Goal: Information Seeking & Learning: Compare options

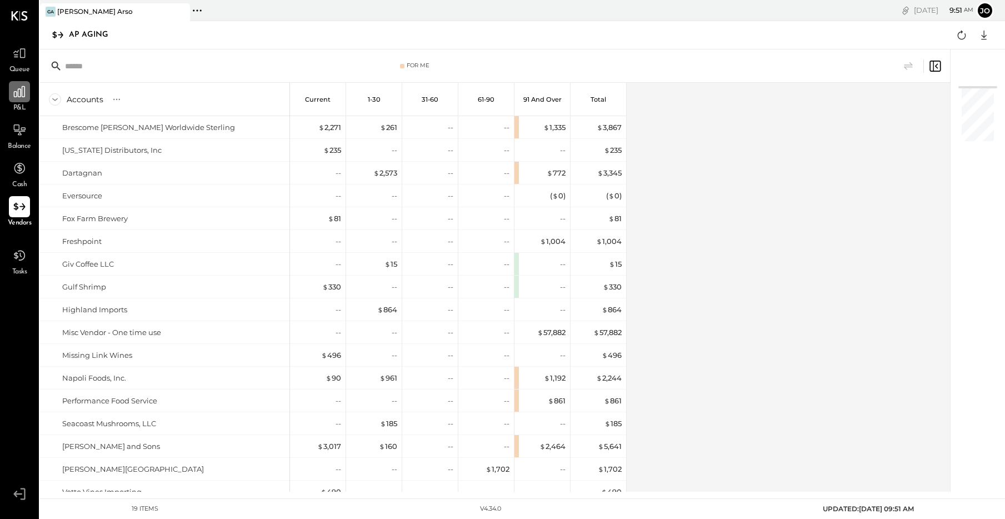
click at [14, 100] on div at bounding box center [19, 91] width 21 height 21
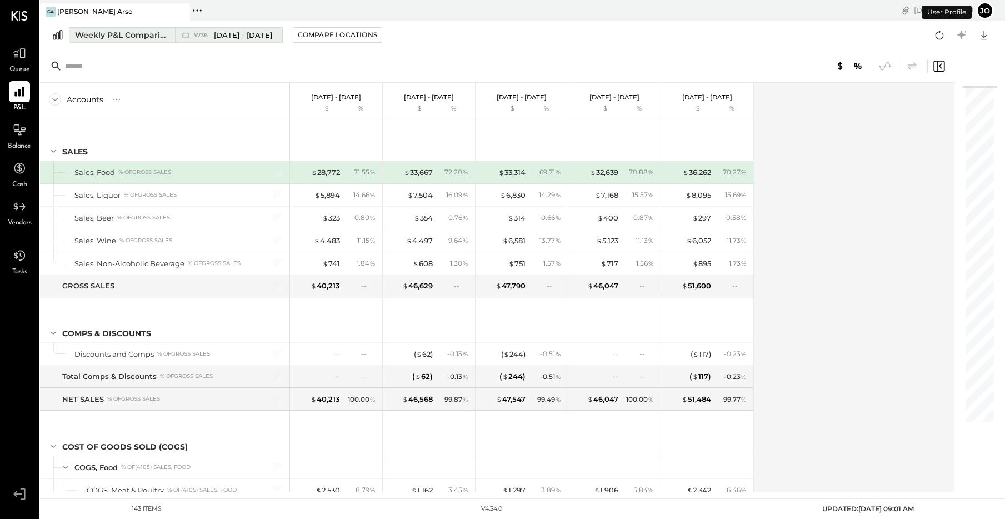
click at [142, 34] on div "Weekly P&L Comparison" at bounding box center [121, 34] width 93 height 11
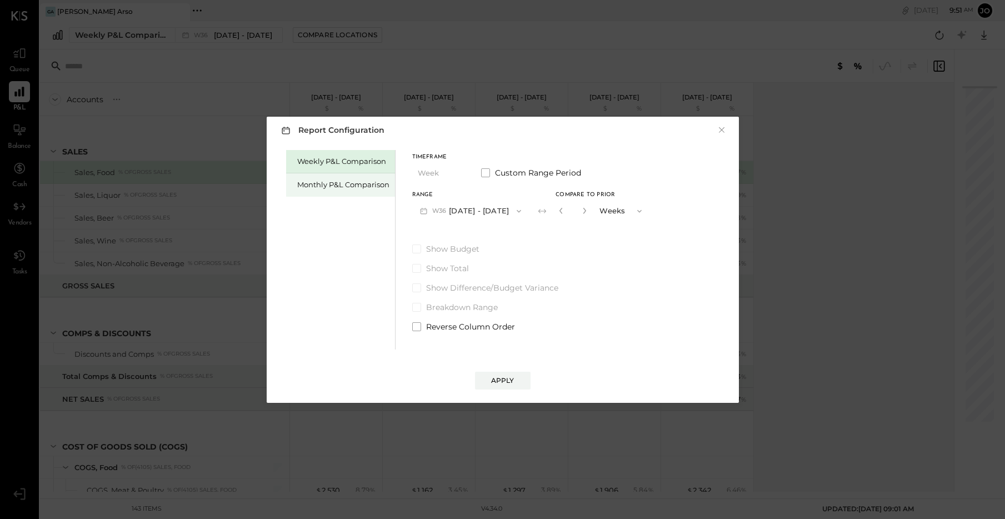
click at [342, 184] on div "Monthly P&L Comparison" at bounding box center [343, 184] width 92 height 11
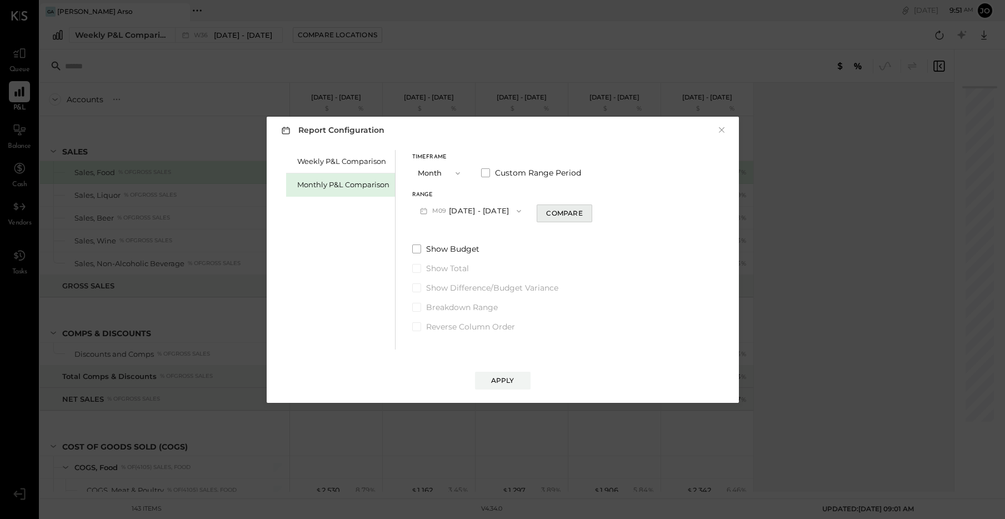
click at [546, 213] on div "Compare" at bounding box center [564, 212] width 36 height 9
click at [559, 212] on icon "button" at bounding box center [561, 210] width 7 height 7
click at [558, 212] on div "Compare" at bounding box center [564, 212] width 36 height 9
click at [581, 211] on icon "button" at bounding box center [584, 210] width 7 height 7
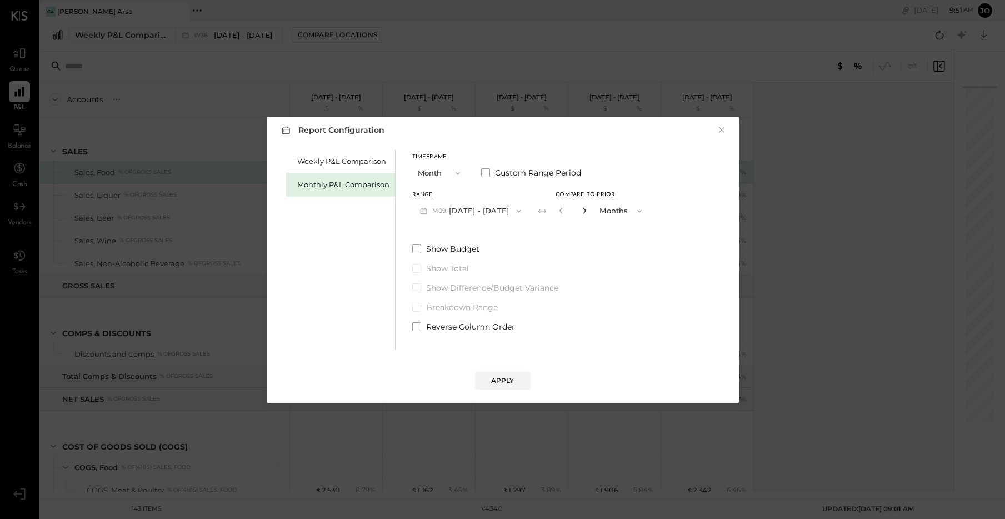
click at [581, 211] on icon "button" at bounding box center [584, 210] width 7 height 7
click at [581, 210] on icon "button" at bounding box center [584, 210] width 7 height 7
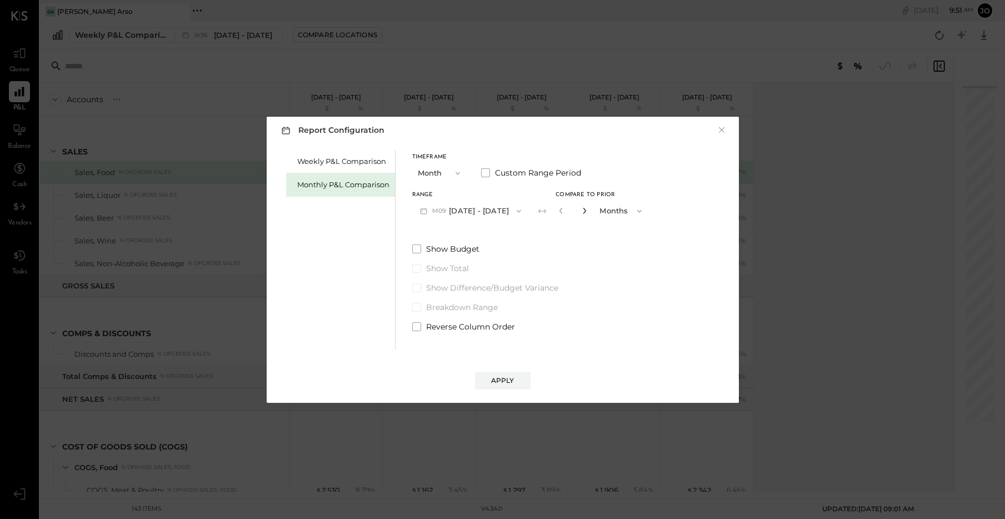
click at [581, 210] on icon "button" at bounding box center [584, 210] width 7 height 7
type input "*"
click at [506, 379] on div "Apply" at bounding box center [502, 380] width 23 height 9
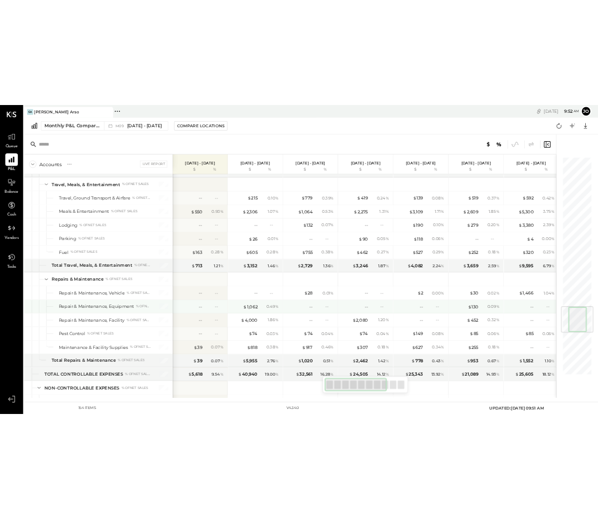
scroll to position [2701, 0]
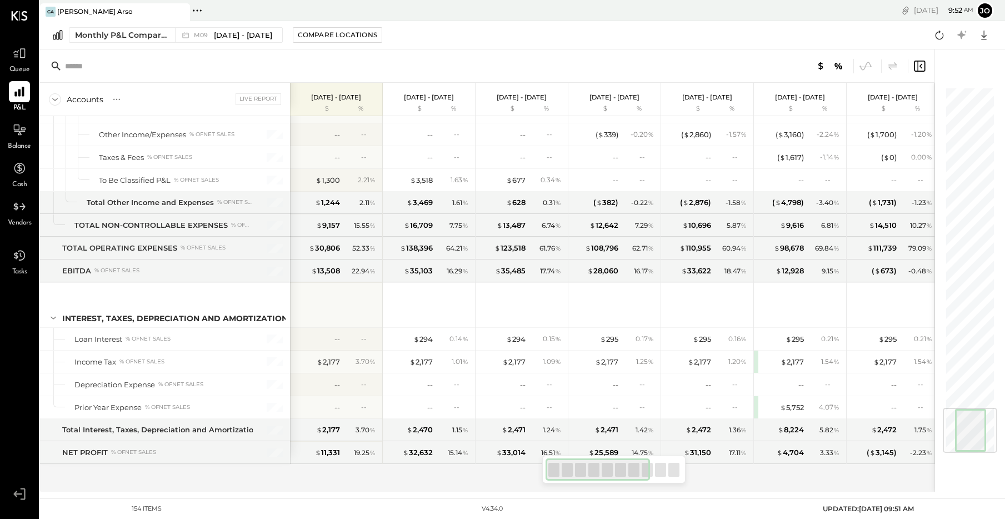
click at [739, 478] on div "SALES Sales, Food % of GROSS SALES Sales, Liquor % of GROSS SALES Sales, Beer %…" at bounding box center [487, 304] width 895 height 376
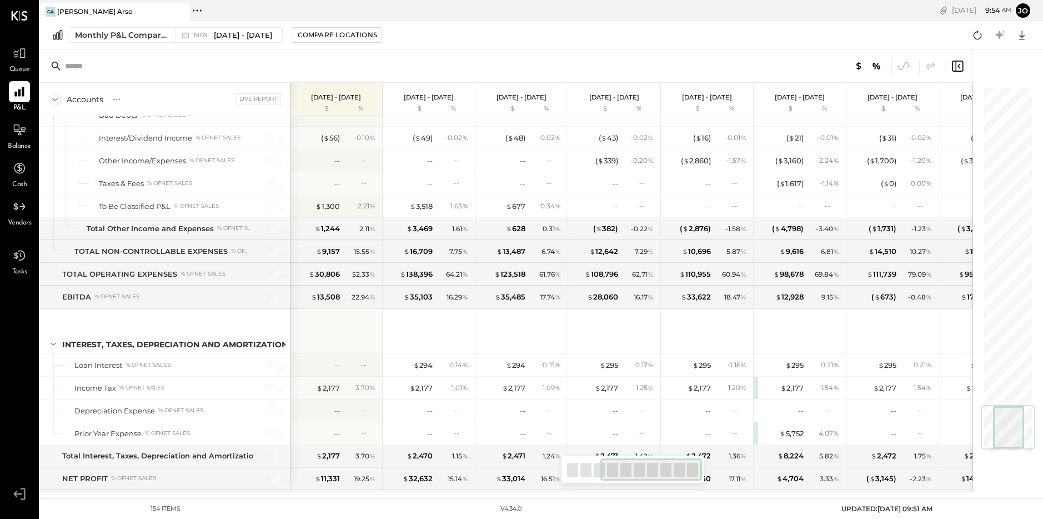
scroll to position [0, 244]
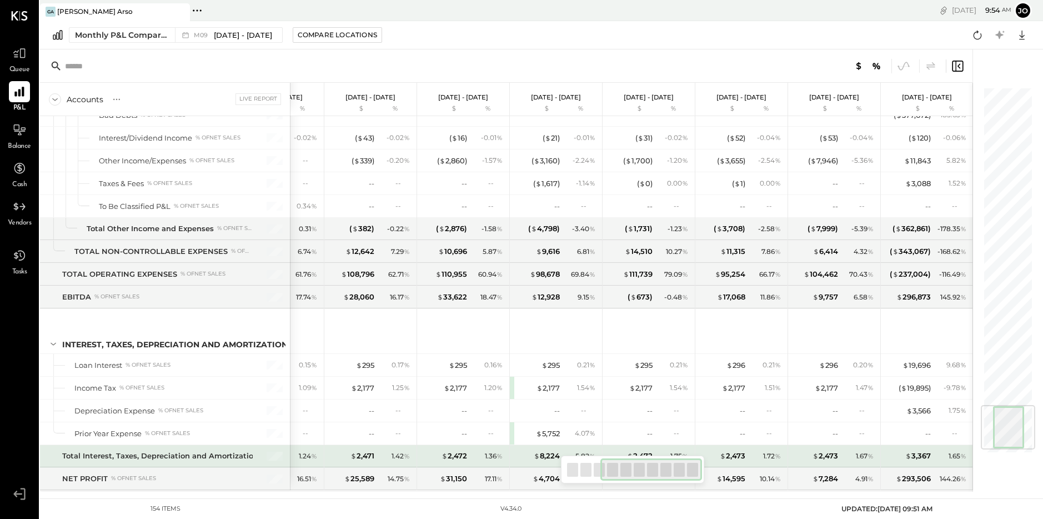
drag, startPoint x: 636, startPoint y: 469, endPoint x: 720, endPoint y: 463, distance: 84.6
click at [720, 463] on div "Accounts S % GL Live Report [DATE] - [DATE] $ % [DATE] - [DATE] $ % [DATE] - [D…" at bounding box center [506, 270] width 933 height 442
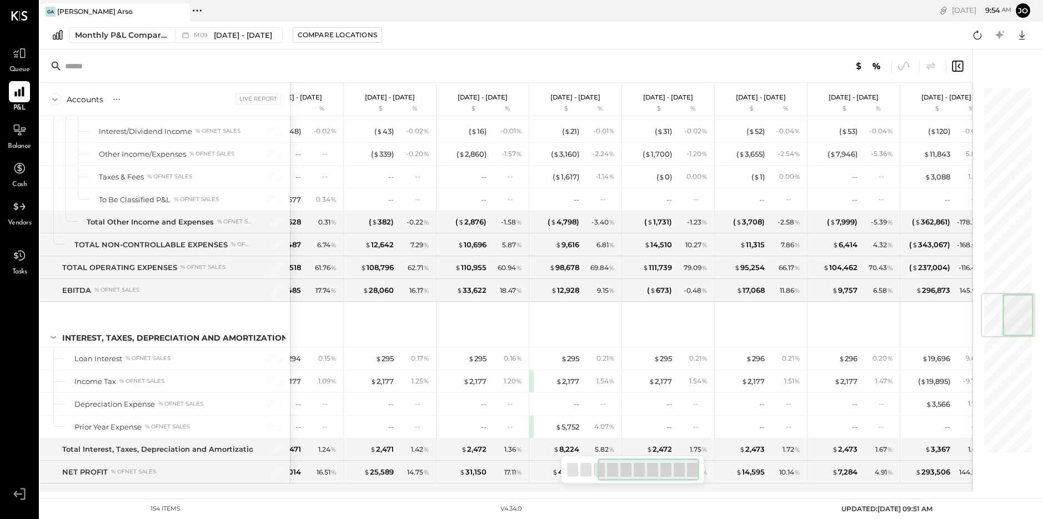
scroll to position [1733, 0]
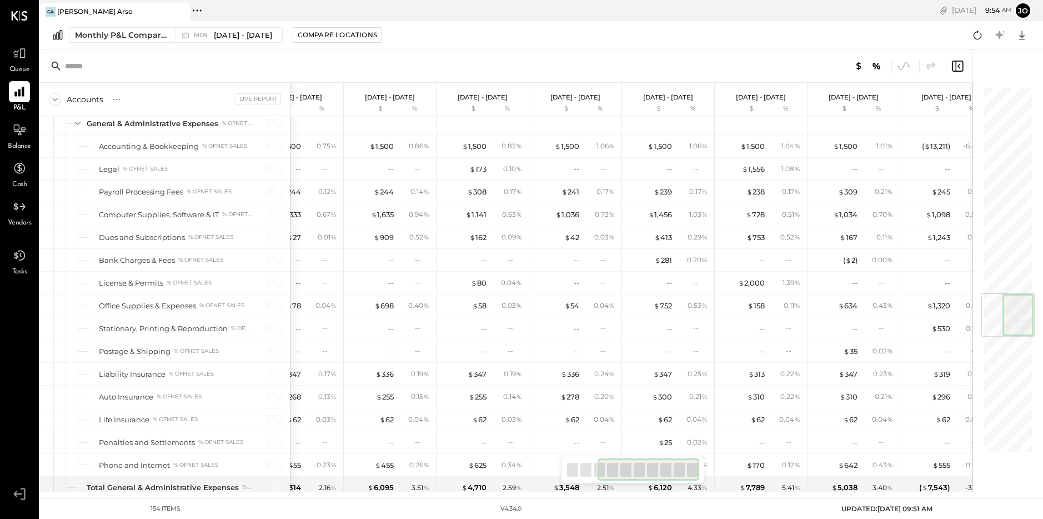
click at [646, 466] on div at bounding box center [649, 469] width 102 height 22
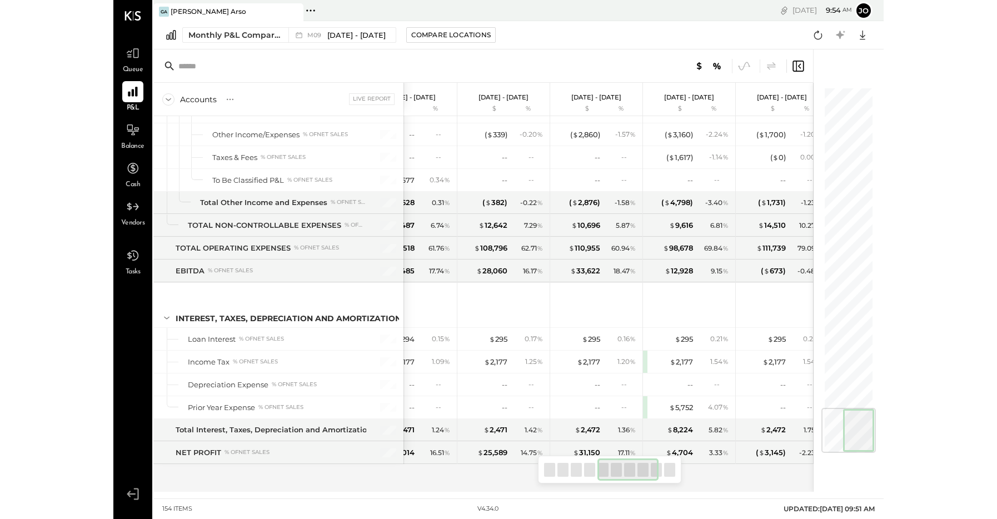
scroll to position [0, 517]
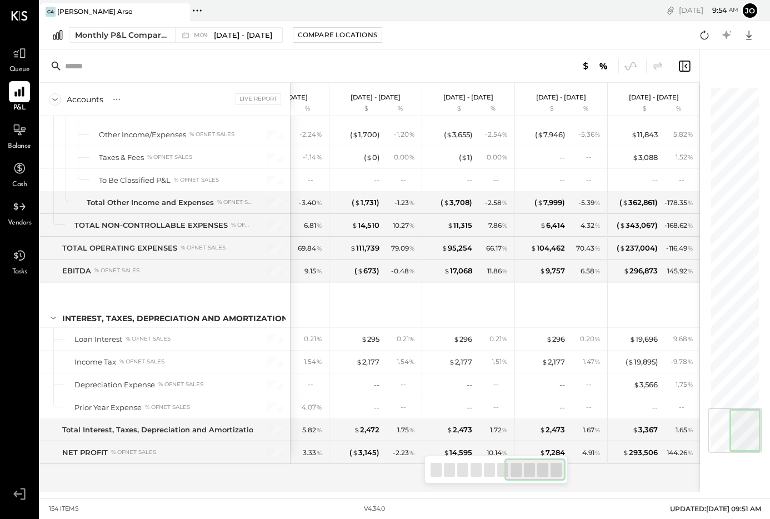
drag, startPoint x: 536, startPoint y: 466, endPoint x: 568, endPoint y: 465, distance: 32.8
click at [568, 465] on div "Accounts S % GL Live Report [DATE] - [DATE] $ % [DATE] - [DATE] $ % [DATE] - [D…" at bounding box center [369, 270] width 659 height 442
click at [17, 136] on icon at bounding box center [19, 130] width 14 height 14
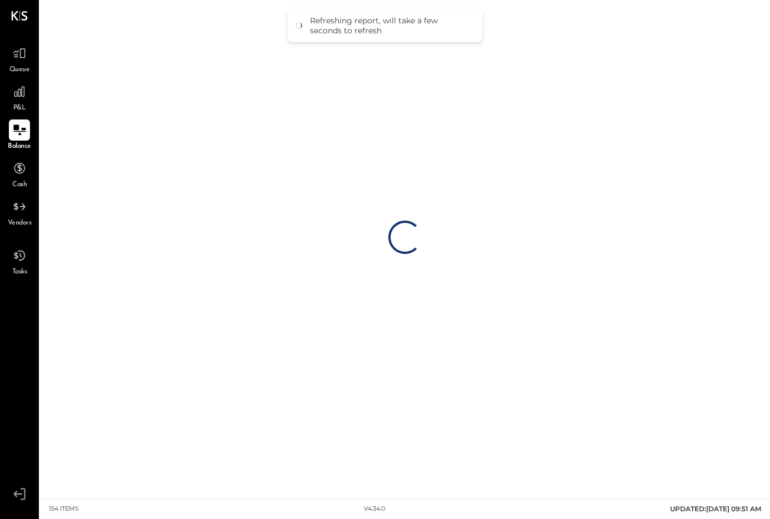
click at [704, 88] on div "Loading…" at bounding box center [405, 237] width 730 height 474
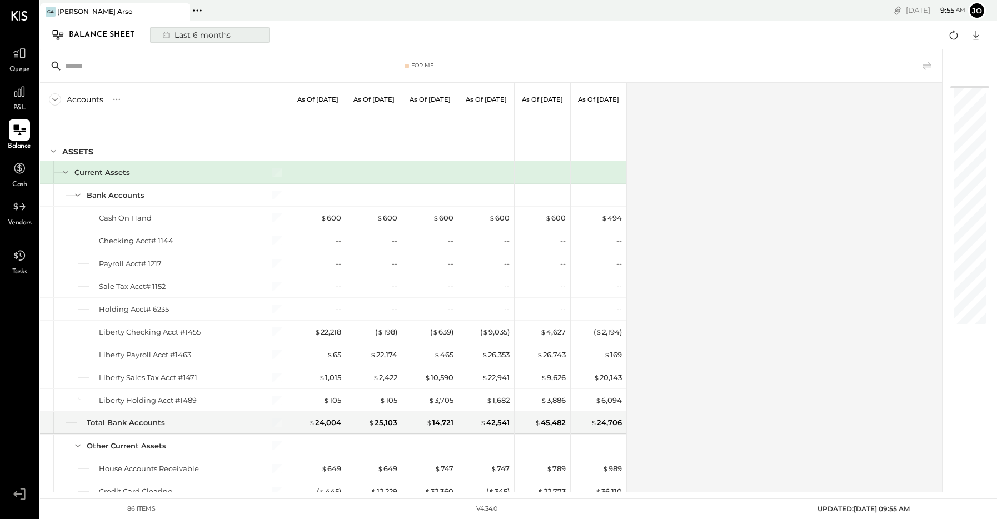
click at [202, 37] on div "Last 6 months" at bounding box center [195, 35] width 79 height 14
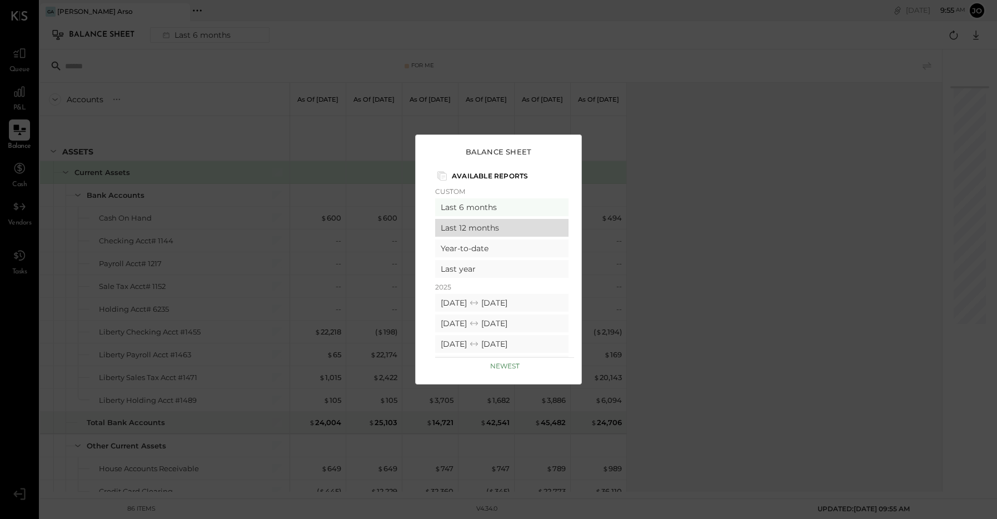
click at [493, 221] on div "Last 12 months" at bounding box center [501, 228] width 133 height 18
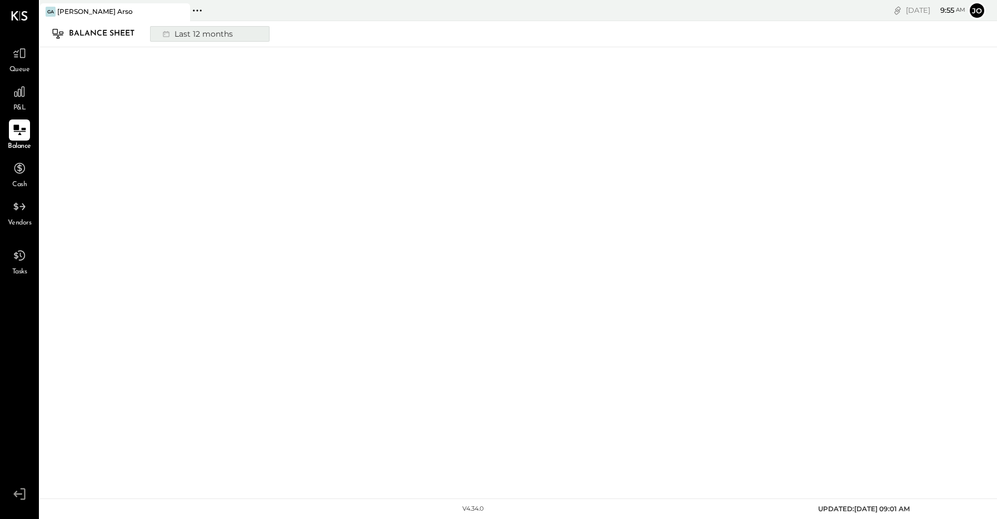
click at [197, 28] on div "Last 12 months" at bounding box center [196, 34] width 81 height 14
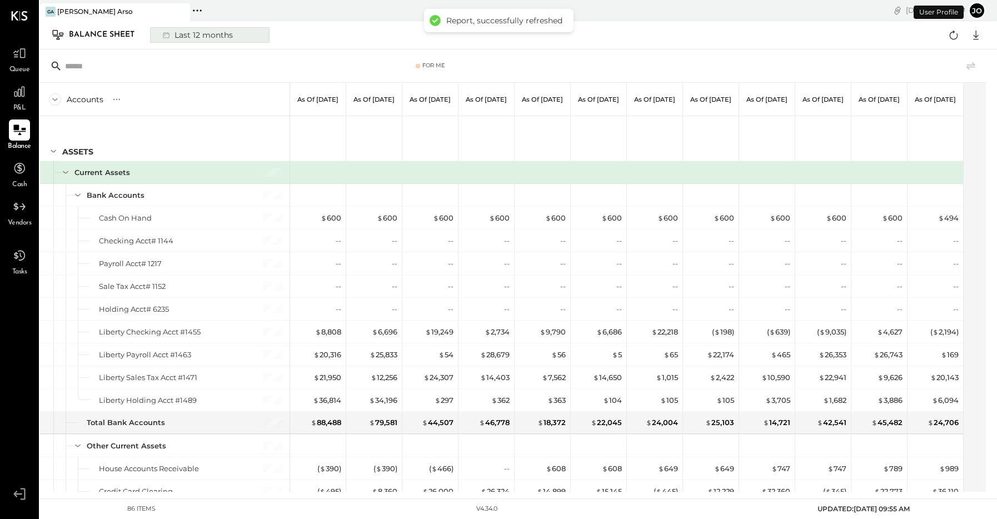
click at [171, 32] on icon at bounding box center [166, 34] width 11 height 11
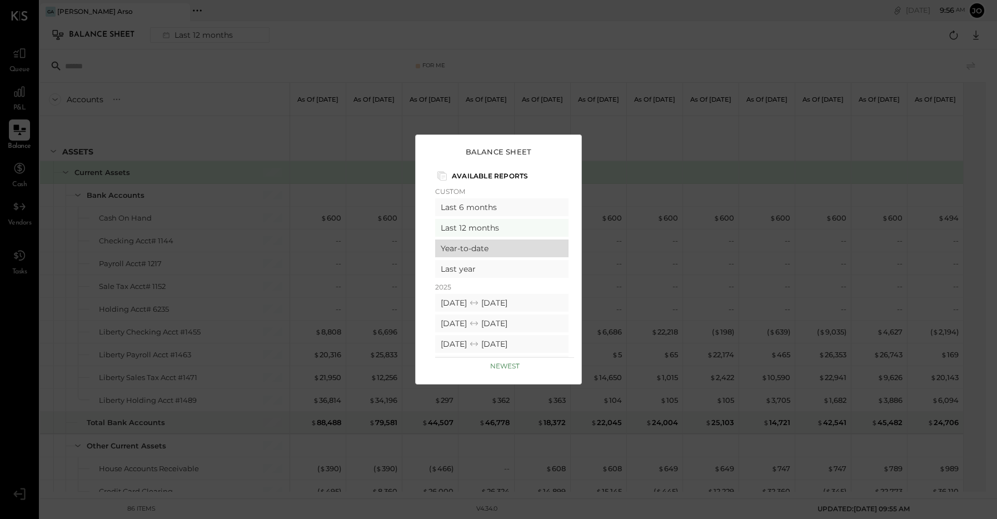
click at [475, 251] on div "Year-to-date" at bounding box center [501, 248] width 133 height 18
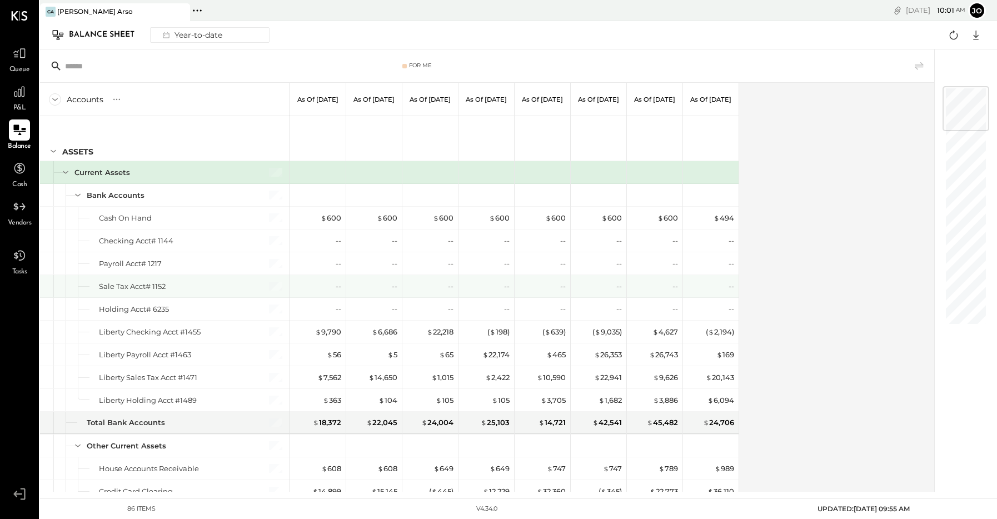
scroll to position [2, 0]
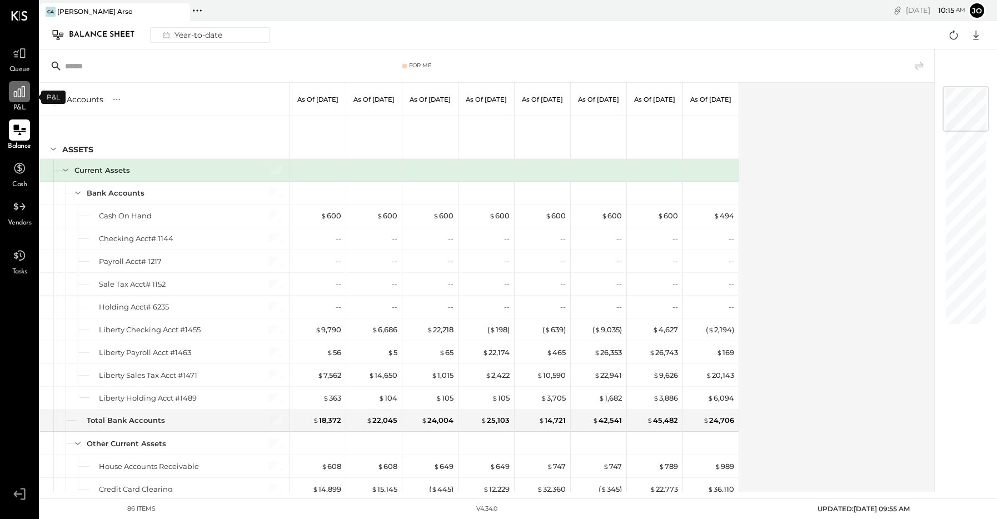
click at [18, 88] on icon at bounding box center [19, 91] width 11 height 11
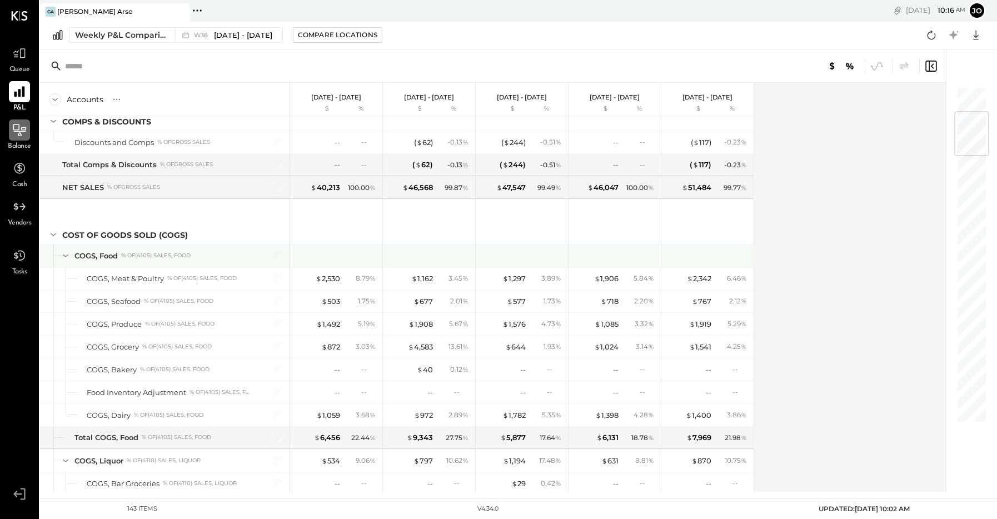
scroll to position [306, 0]
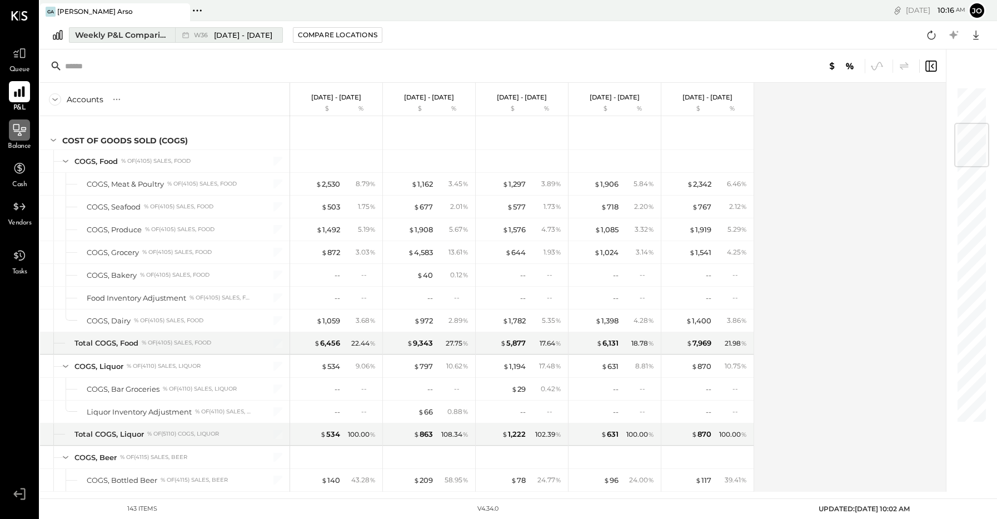
click at [252, 32] on span "[DATE] - [DATE]" at bounding box center [243, 35] width 58 height 11
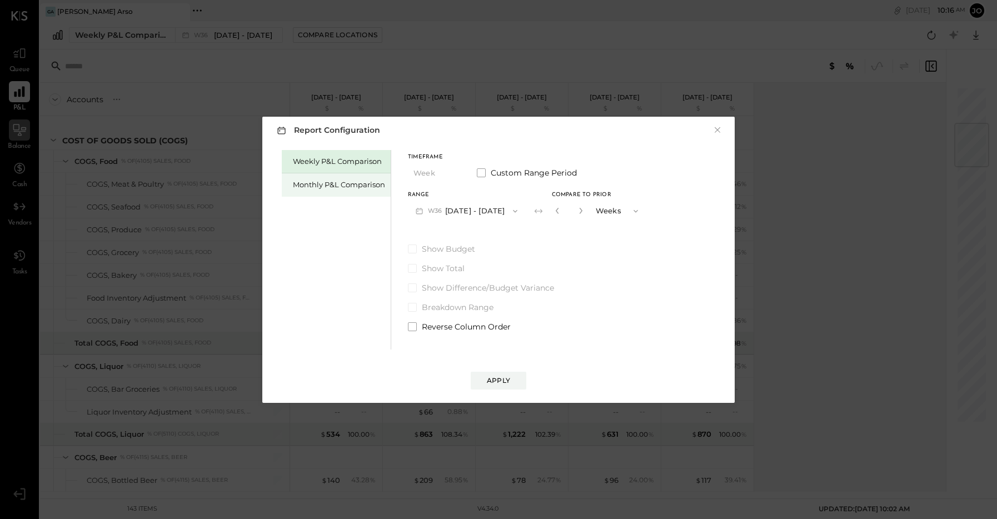
click at [338, 188] on div "Monthly P&L Comparison" at bounding box center [339, 184] width 92 height 11
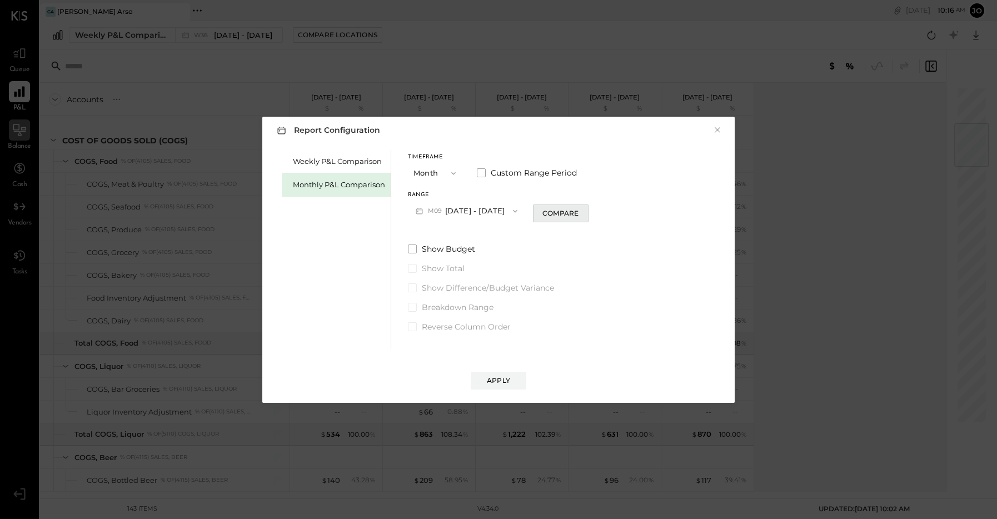
click at [556, 218] on button "Compare" at bounding box center [561, 213] width 56 height 18
click at [578, 209] on icon "button" at bounding box center [580, 210] width 7 height 7
type input "*"
click at [506, 376] on div "Apply" at bounding box center [498, 380] width 23 height 9
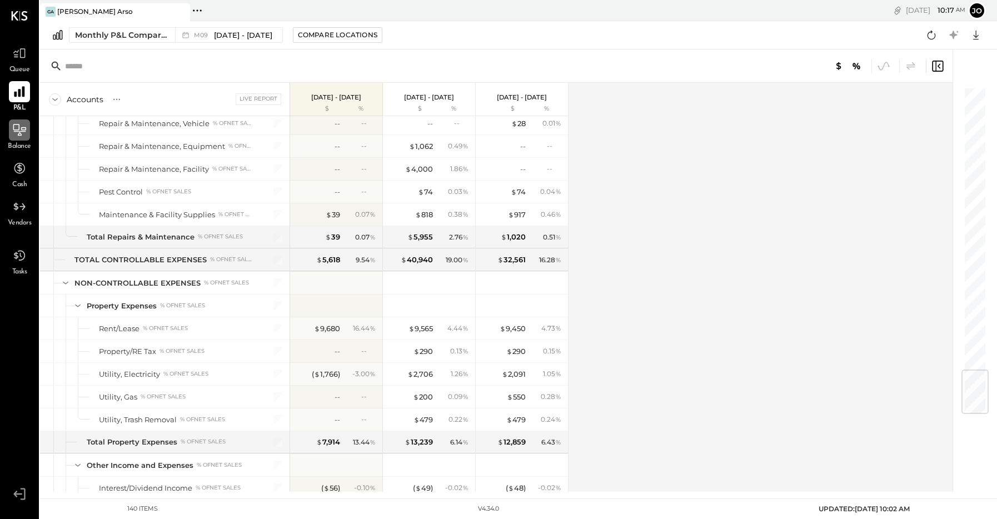
scroll to position [2382, 0]
